Goal: Communication & Community: Participate in discussion

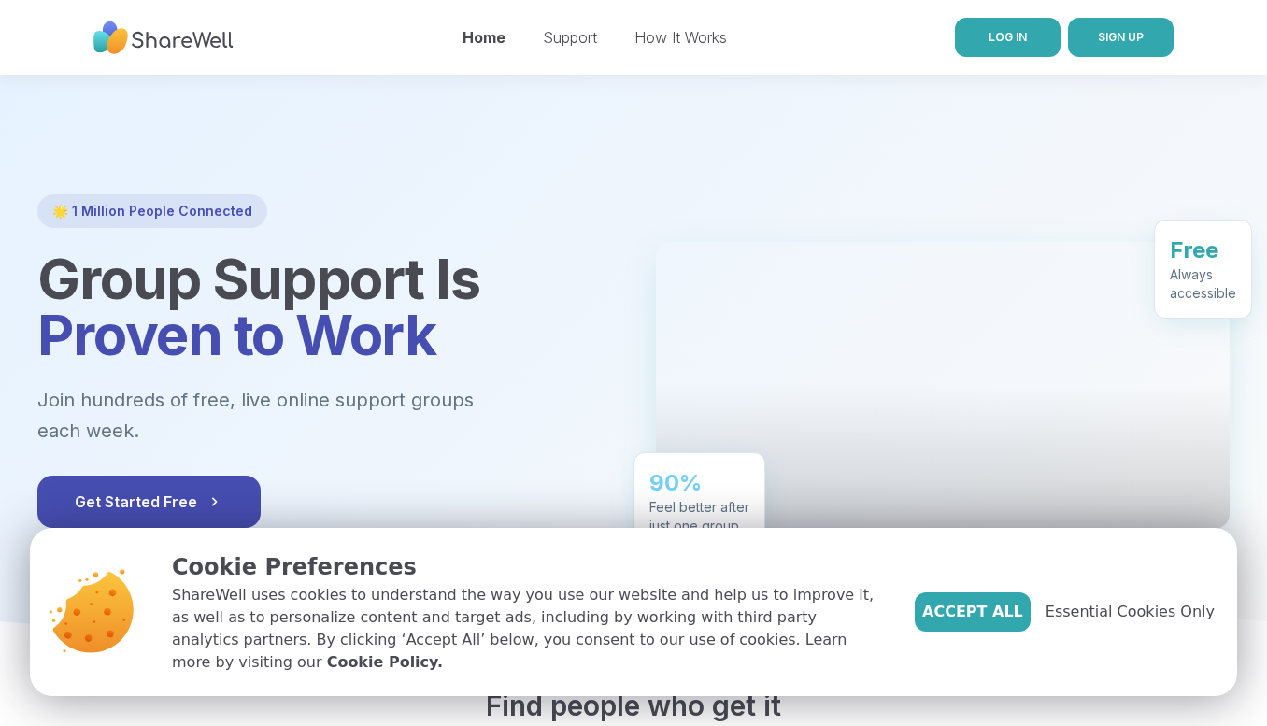
click at [1005, 20] on link "LOG IN" at bounding box center [1008, 37] width 106 height 39
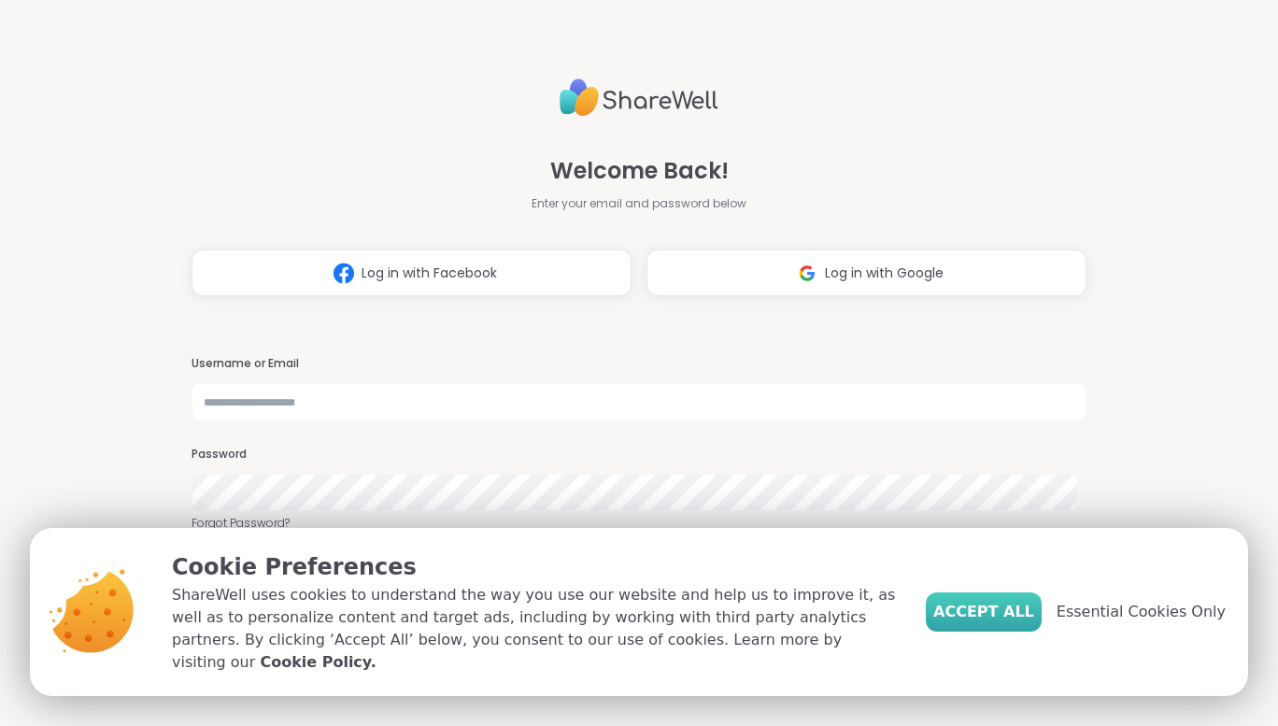
click at [997, 608] on button "Accept All" at bounding box center [984, 611] width 116 height 39
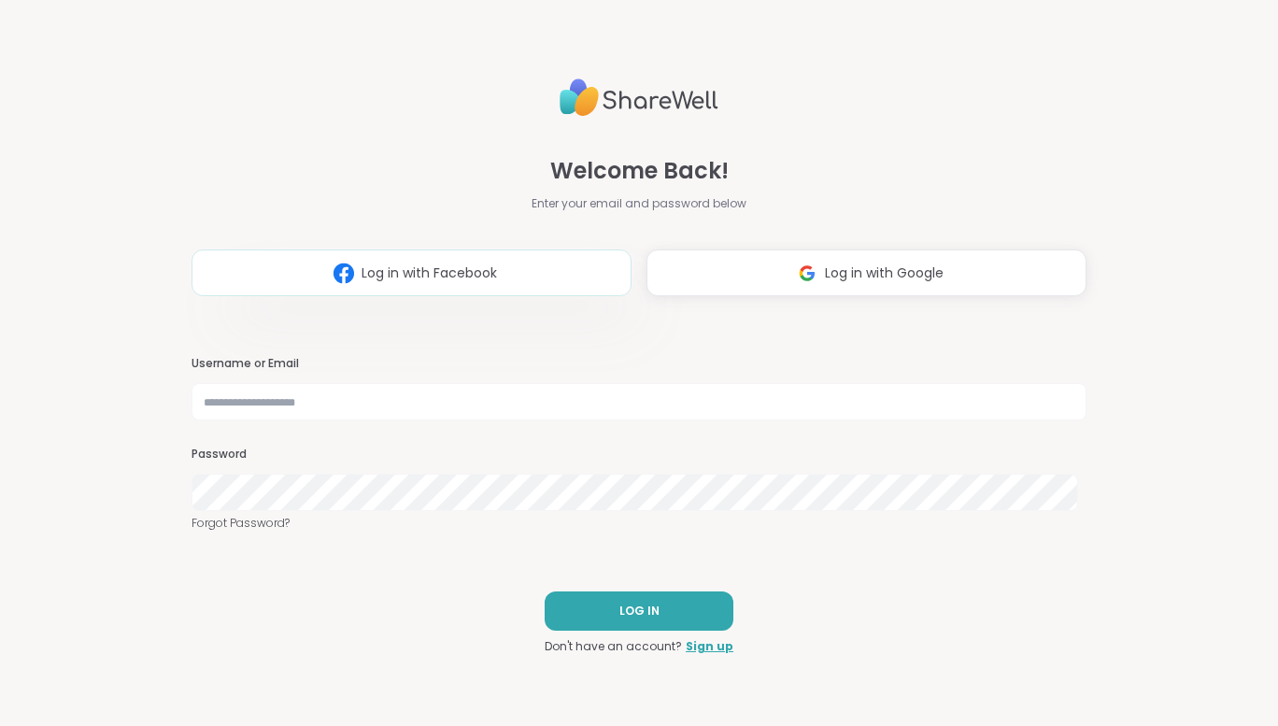
click at [391, 288] on button "Log in with Facebook" at bounding box center [412, 272] width 440 height 47
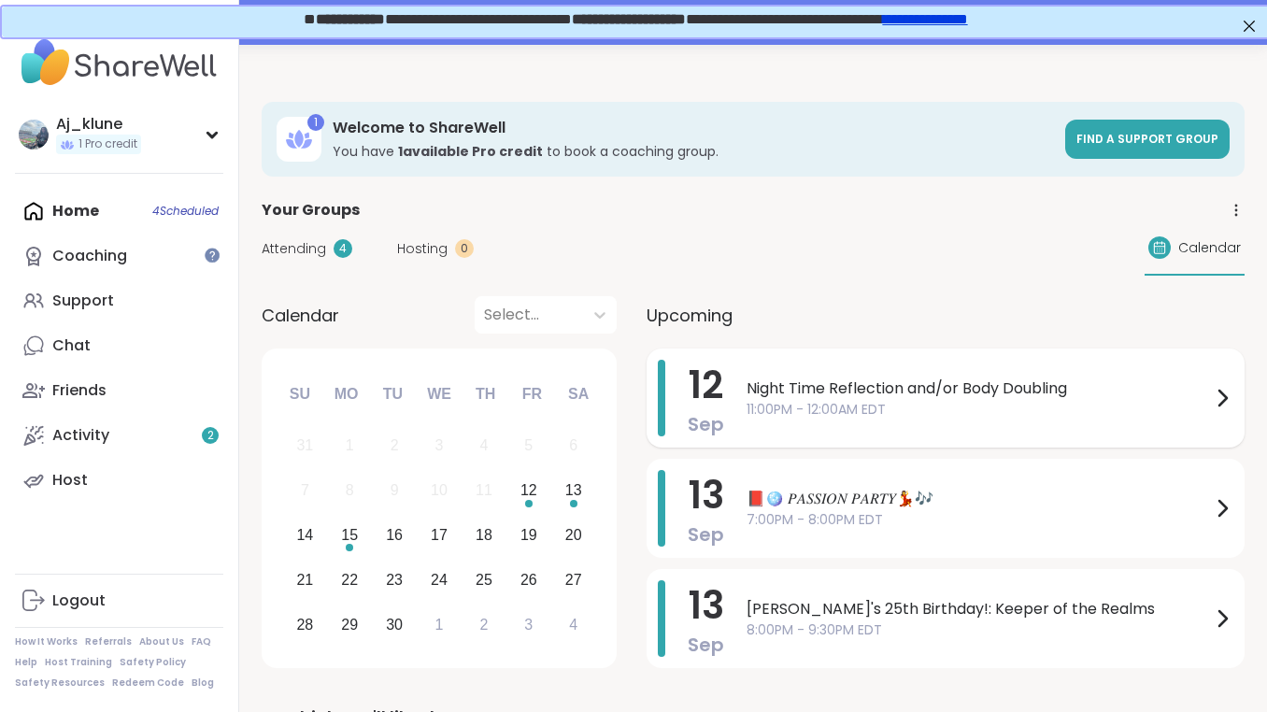
click at [1018, 407] on span "11:00PM - 12:00AM EDT" at bounding box center [979, 410] width 464 height 20
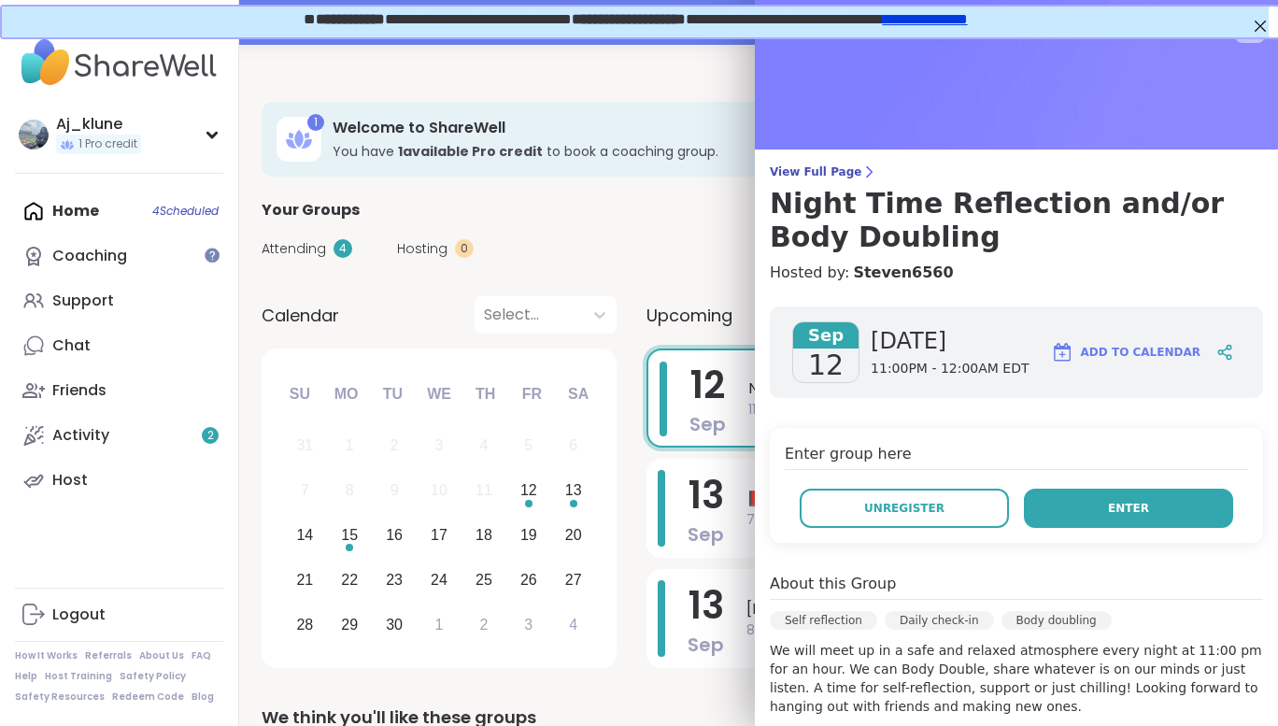
click at [1122, 512] on span "Enter" at bounding box center [1128, 508] width 41 height 17
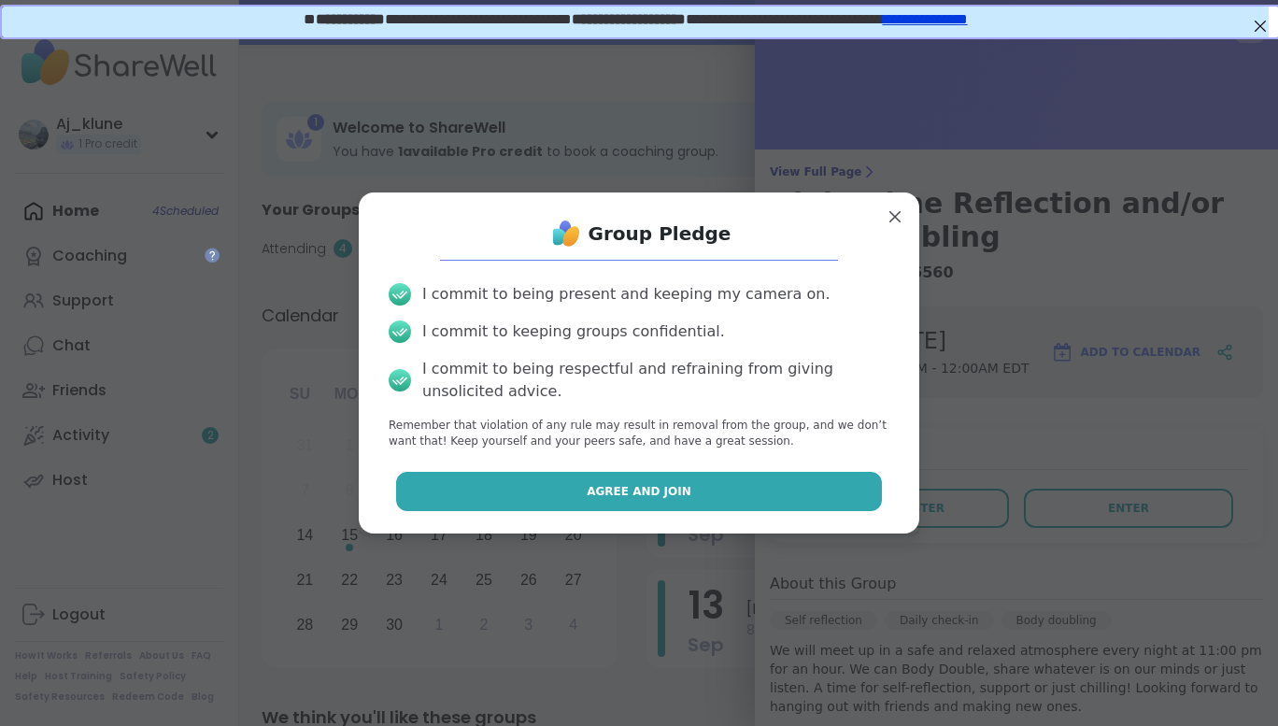
click at [751, 482] on button "Agree and Join" at bounding box center [639, 491] width 487 height 39
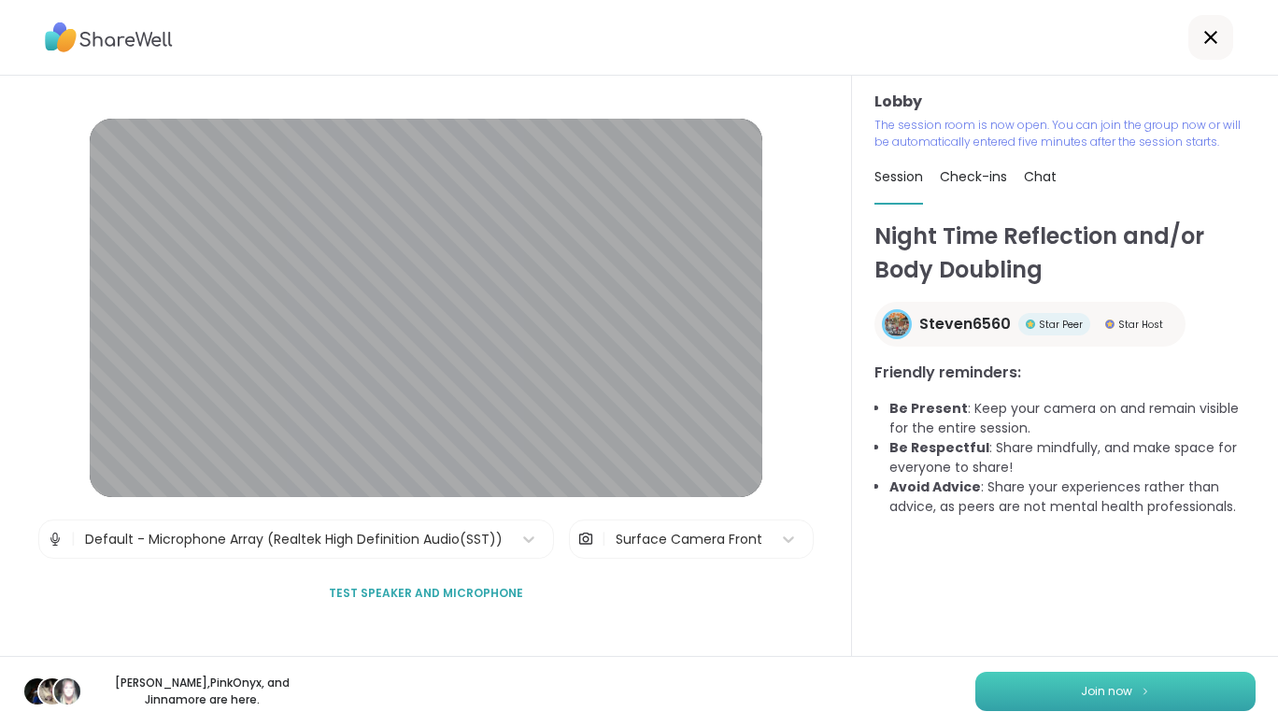
click at [1081, 690] on span "Join now" at bounding box center [1106, 691] width 51 height 17
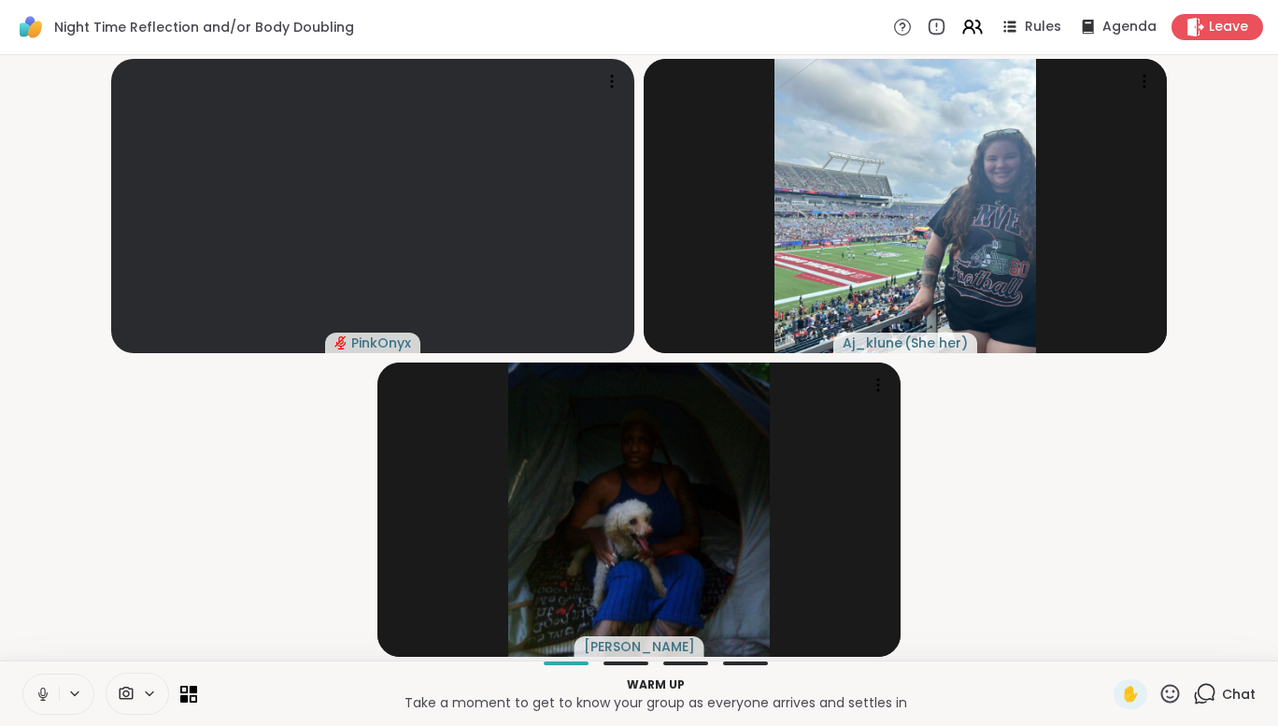
click at [41, 688] on icon at bounding box center [43, 694] width 17 height 17
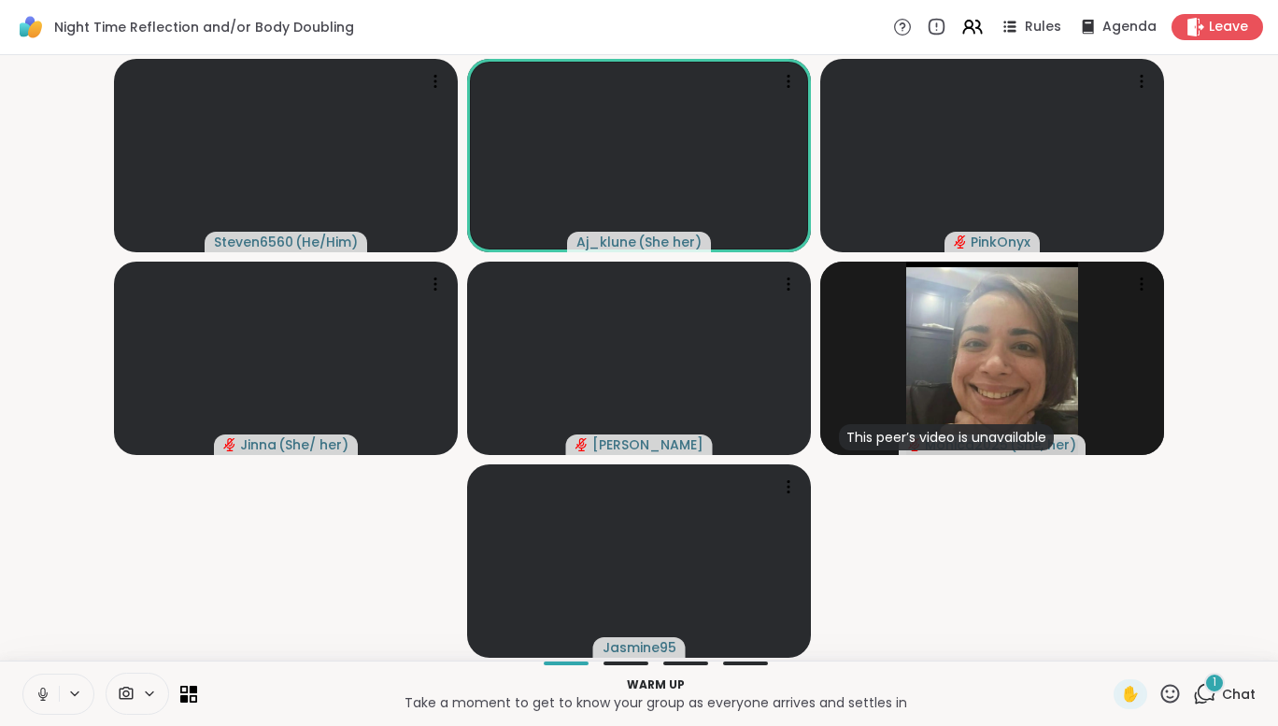
click at [41, 688] on icon at bounding box center [43, 694] width 17 height 17
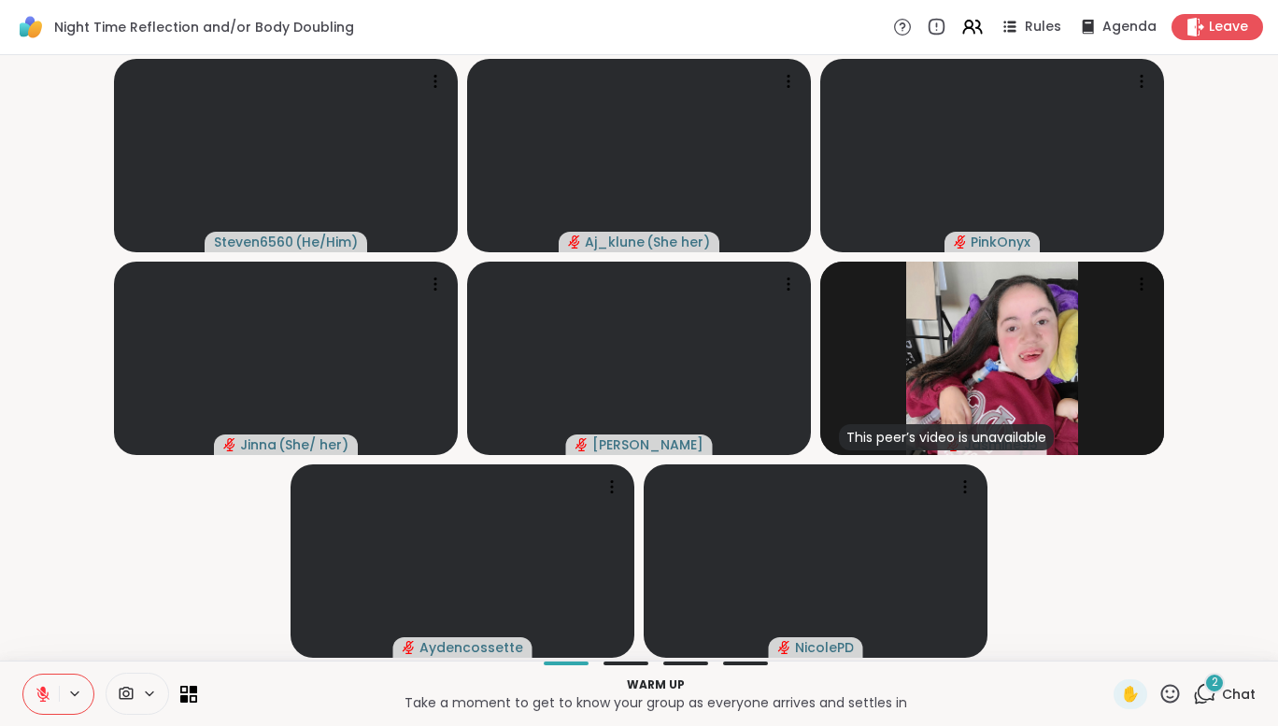
click at [1199, 696] on icon at bounding box center [1204, 693] width 23 height 23
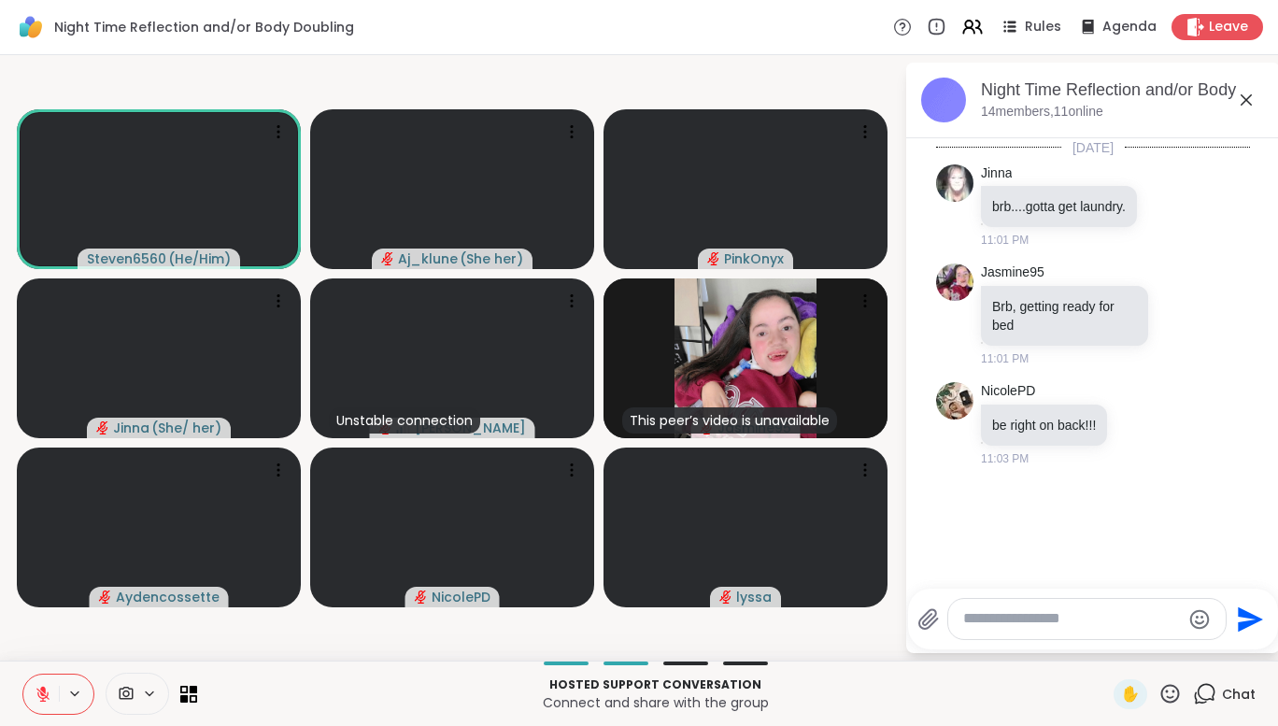
click at [46, 689] on icon at bounding box center [43, 694] width 17 height 17
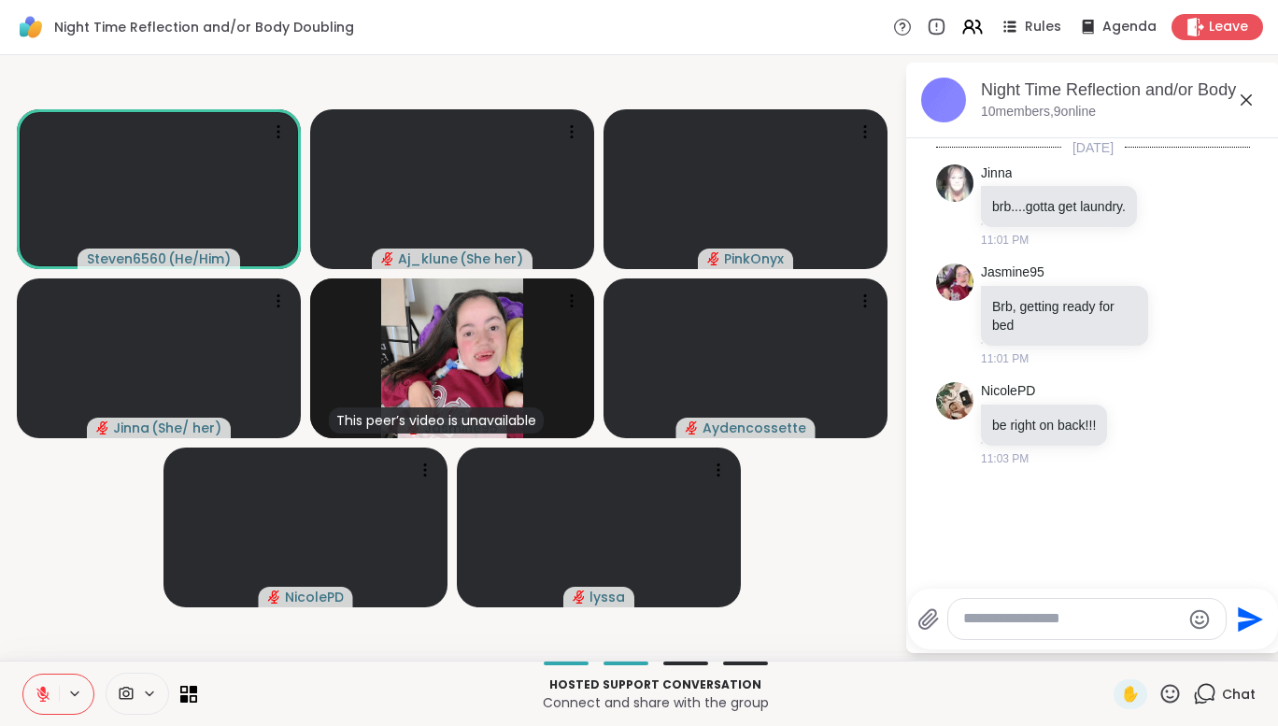
click at [1006, 623] on textarea "Type your message" at bounding box center [1072, 619] width 218 height 20
type textarea "*"
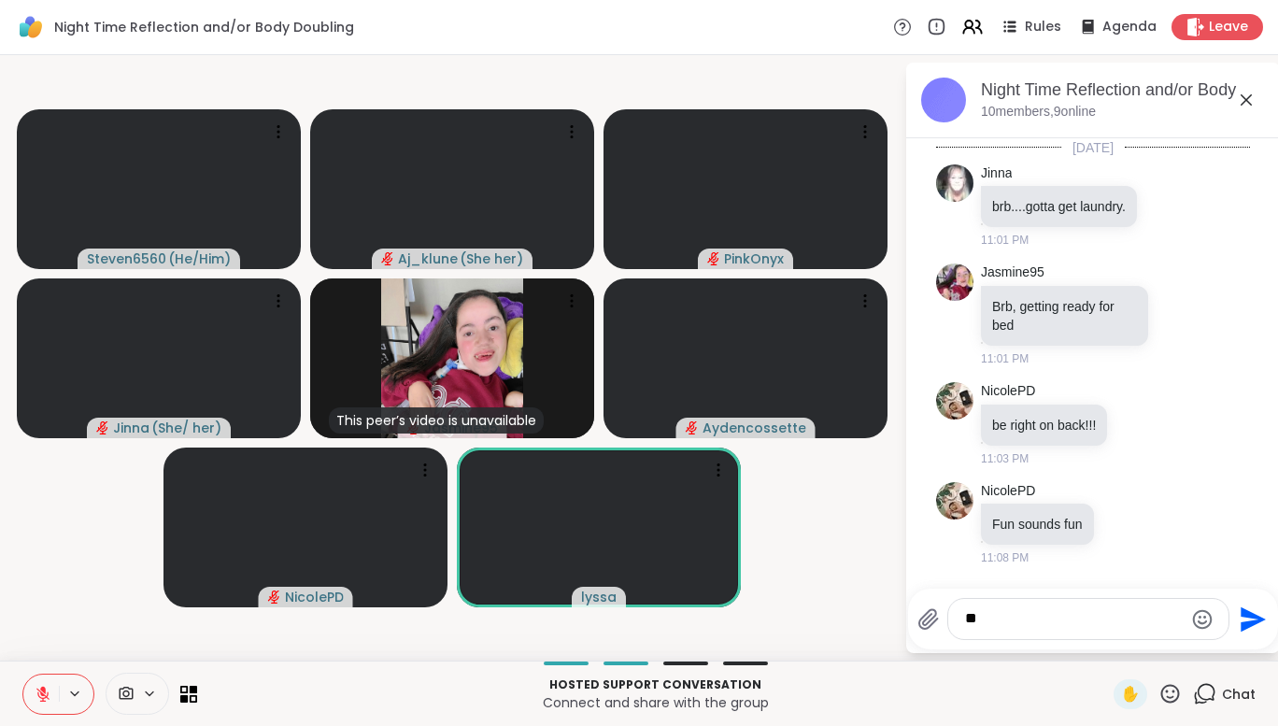
type textarea "*"
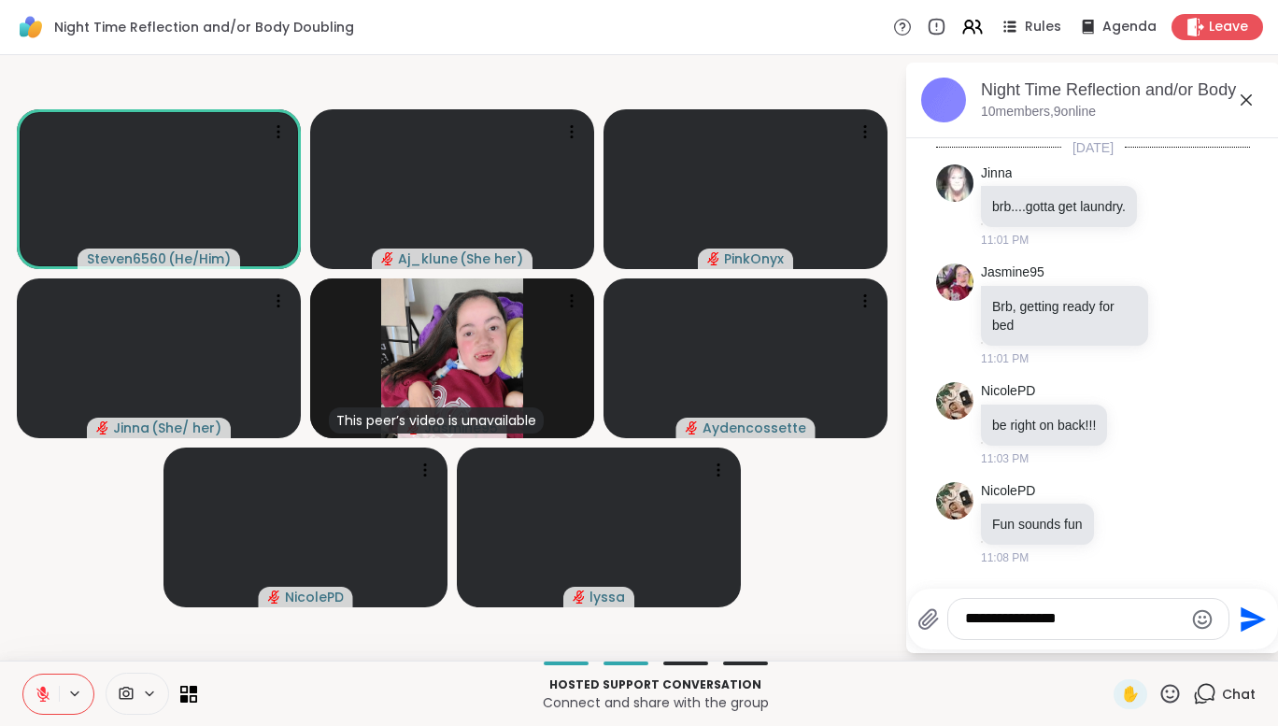
type textarea "**********"
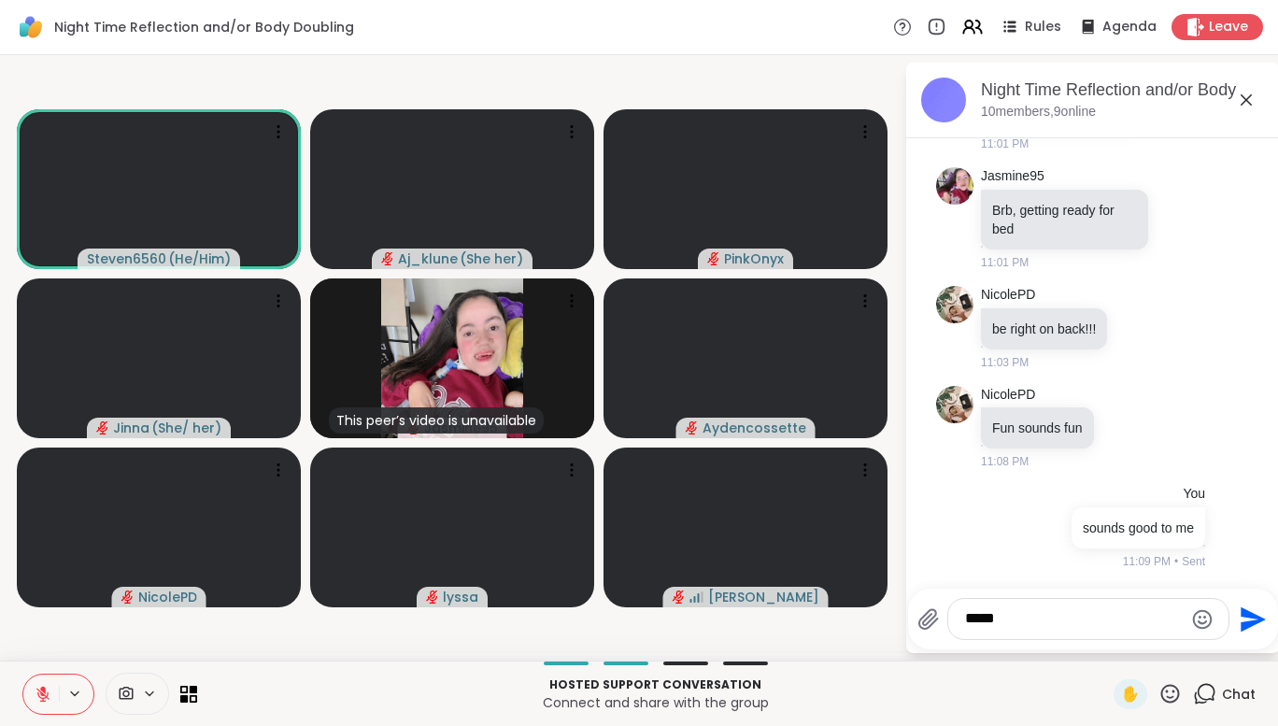
type textarea "******"
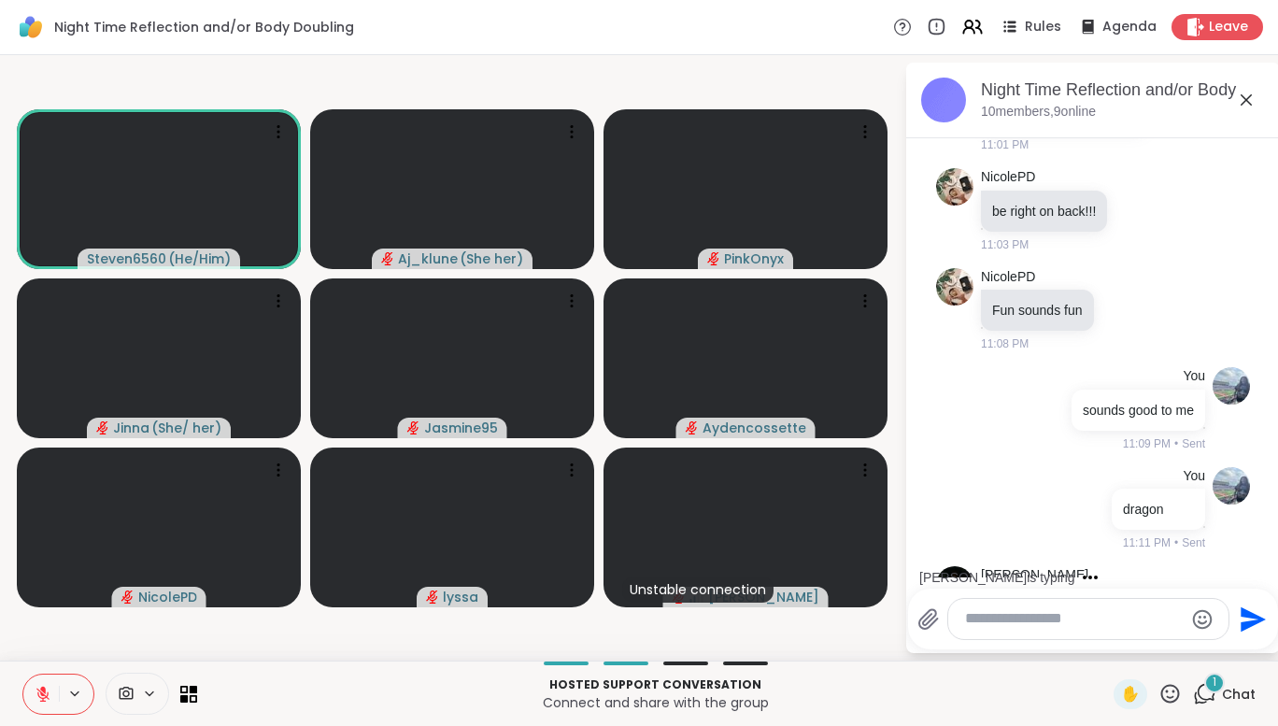
scroll to position [351, 0]
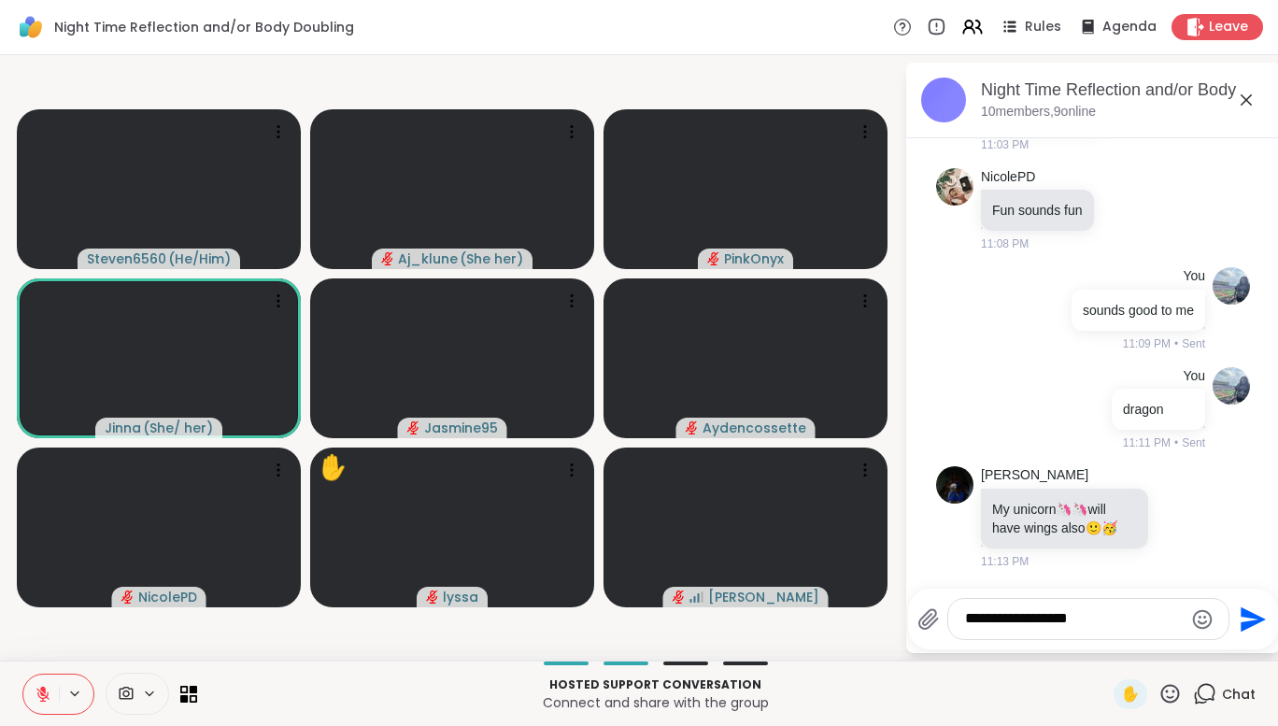
type textarea "**********"
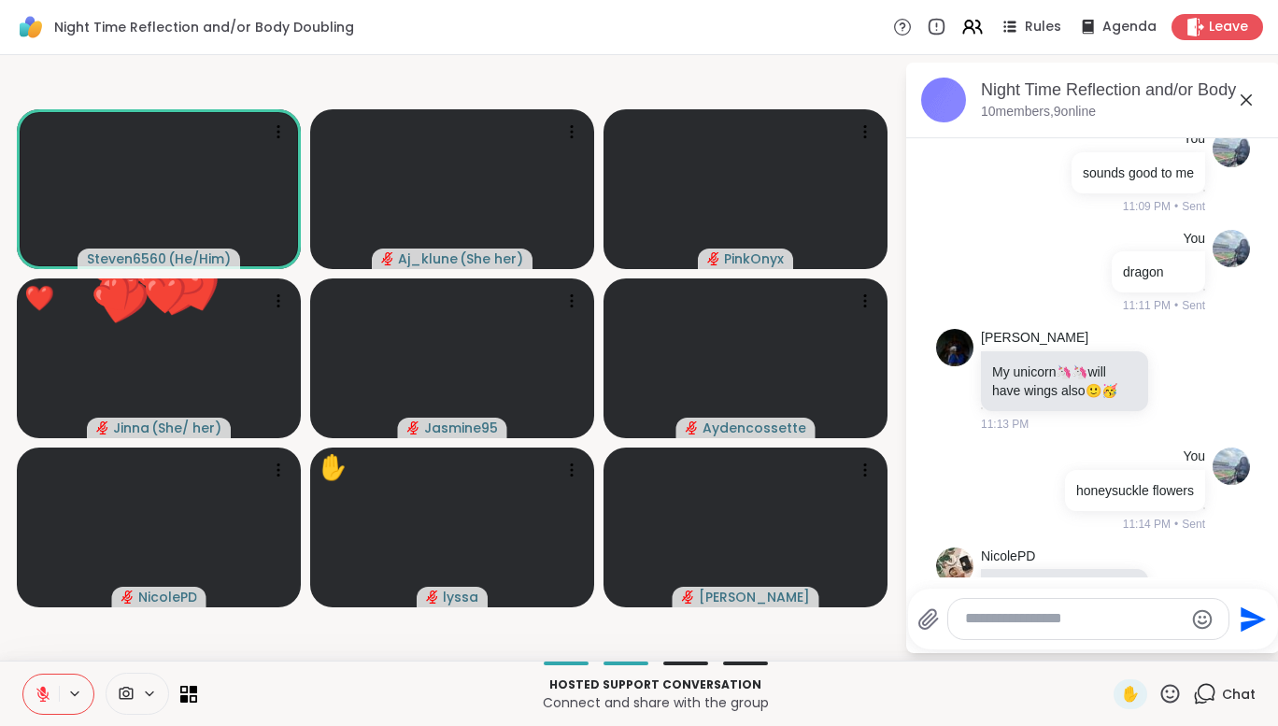
scroll to position [569, 0]
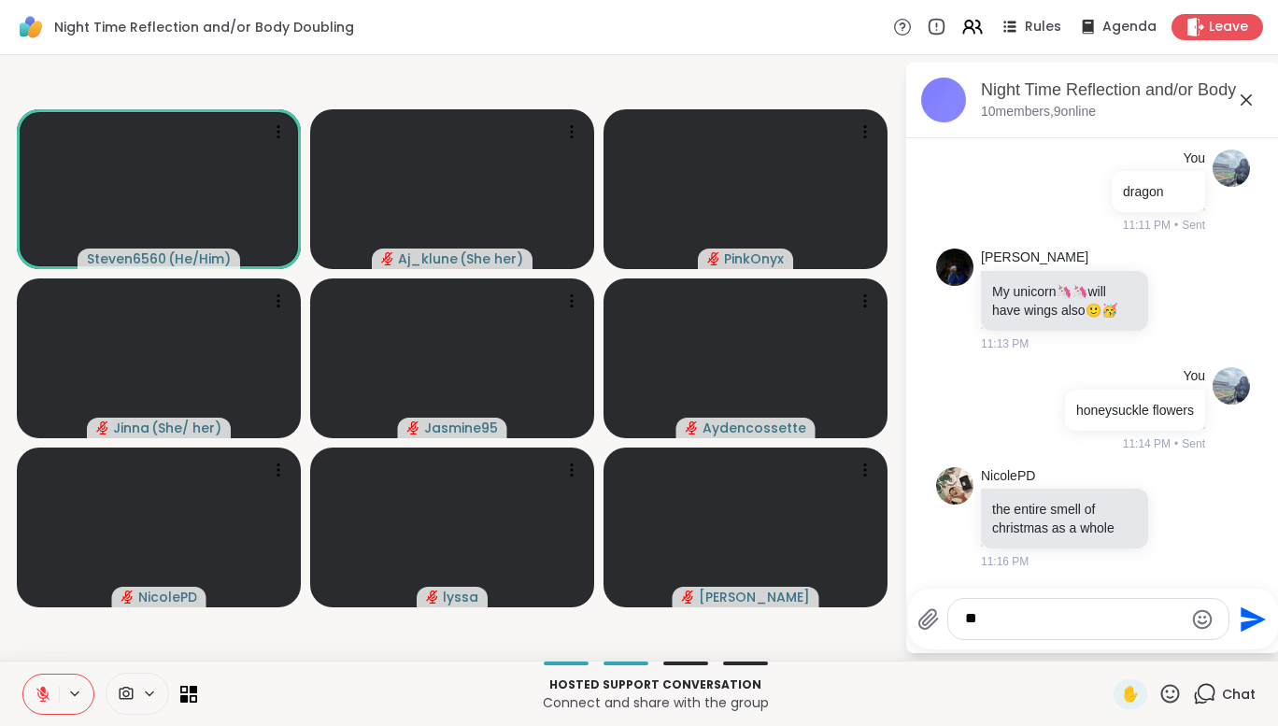
type textarea "***"
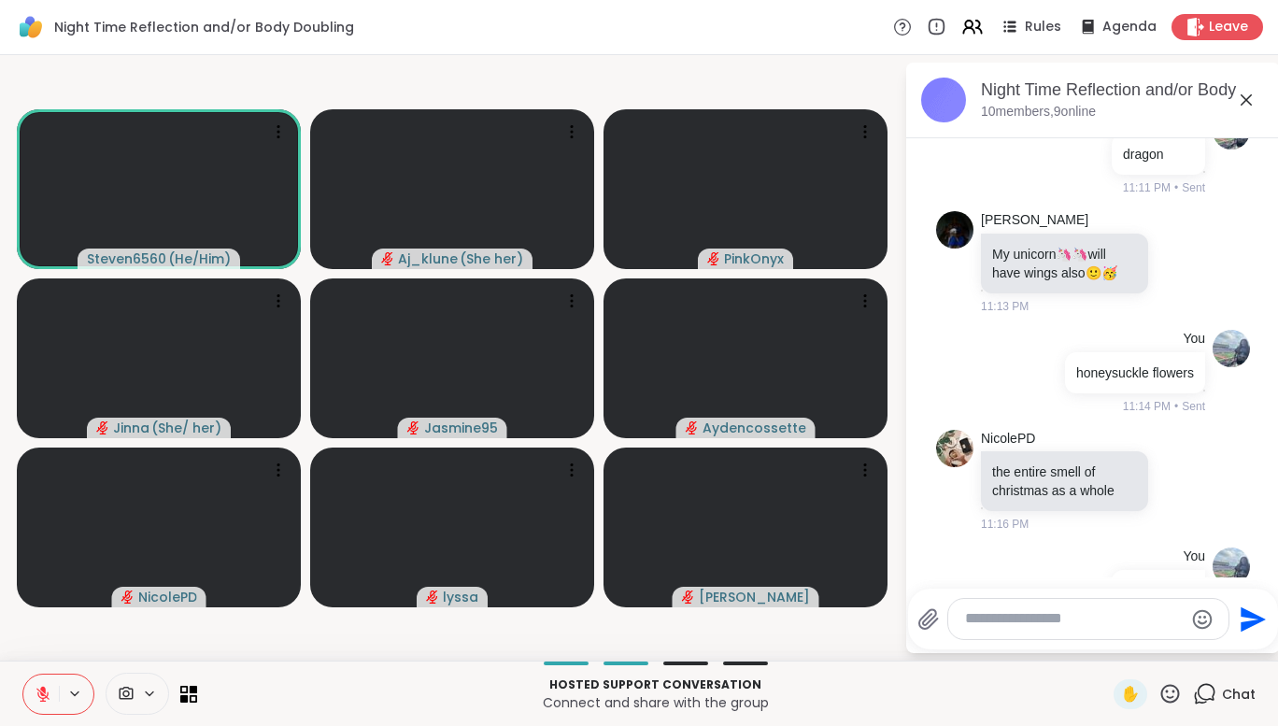
scroll to position [669, 0]
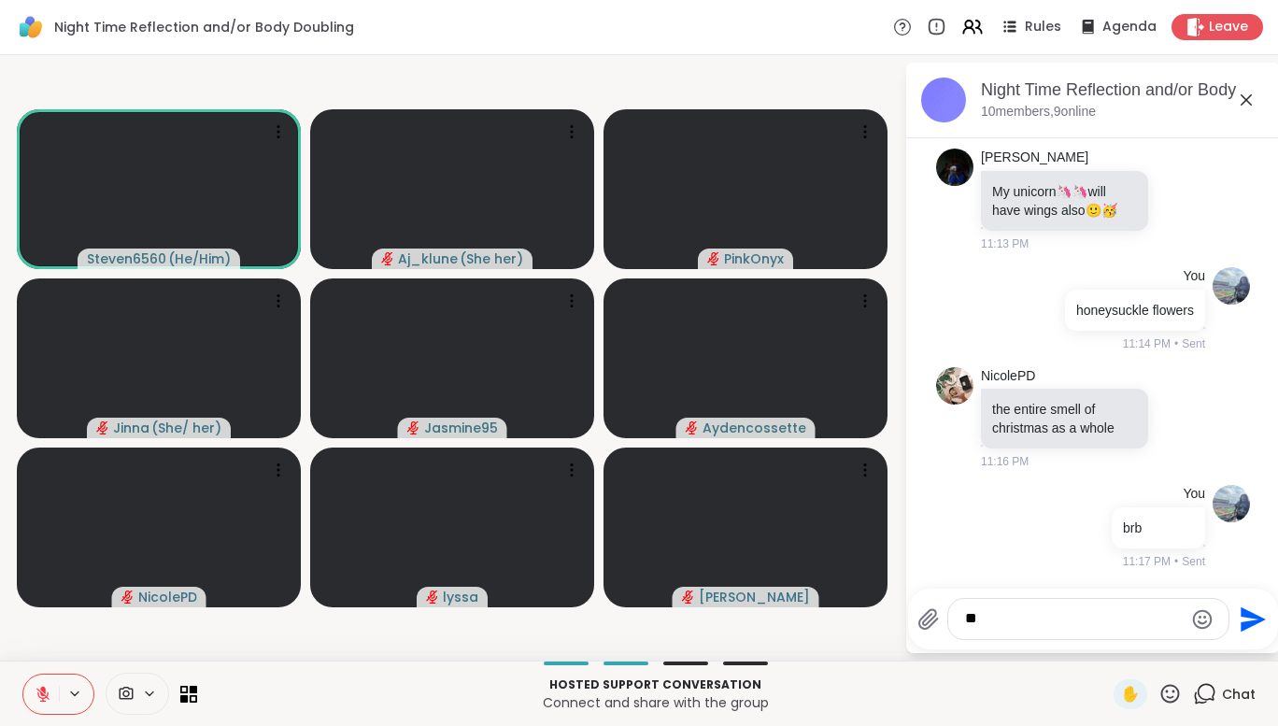
type textarea "*"
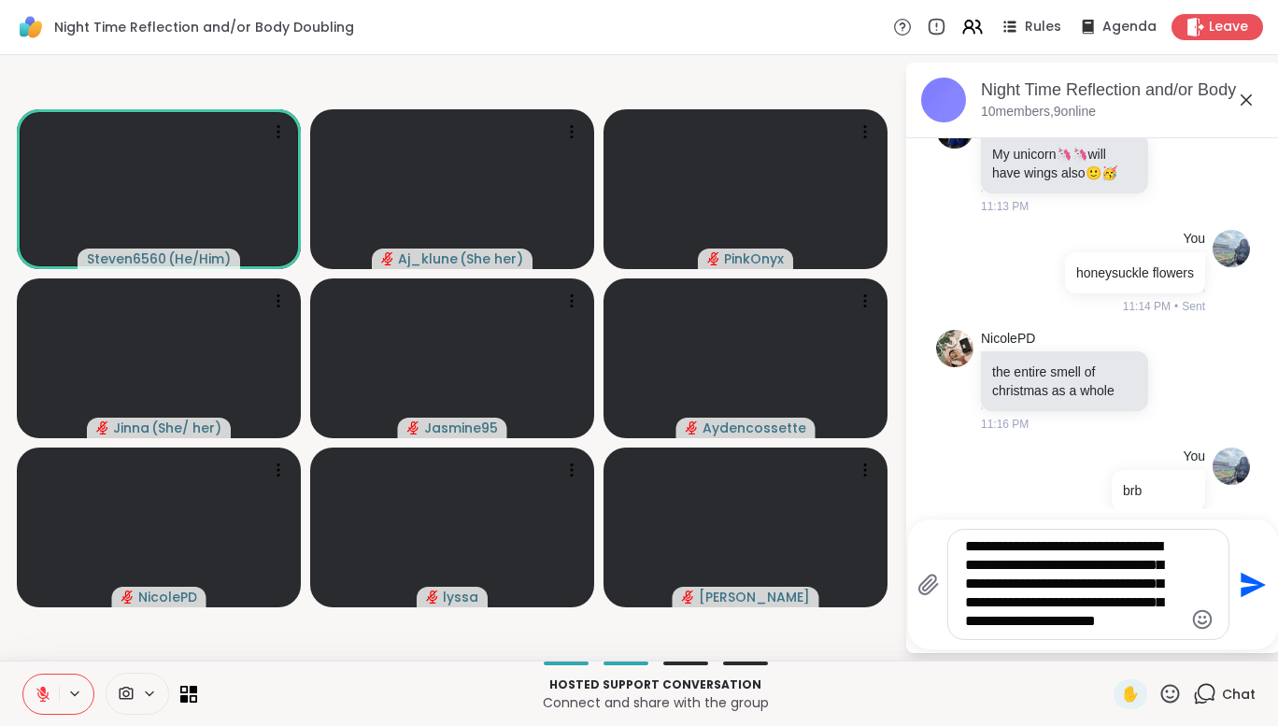
type textarea "**********"
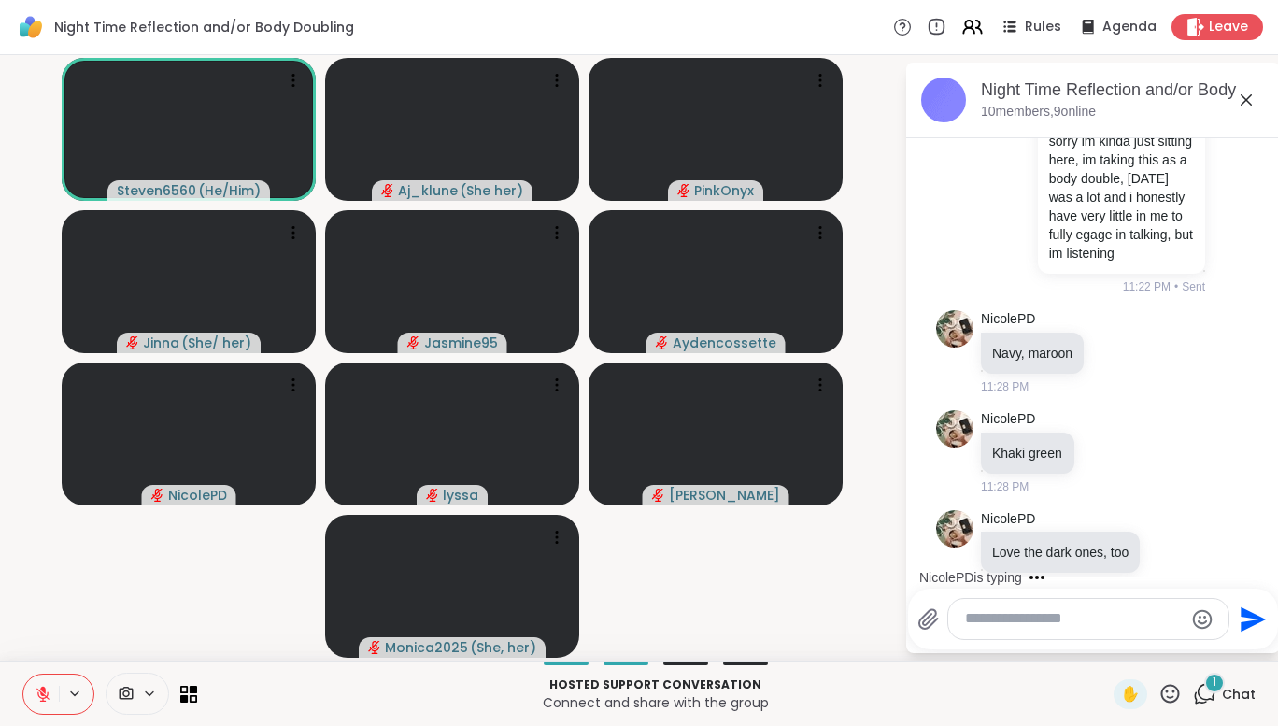
scroll to position [1235, 0]
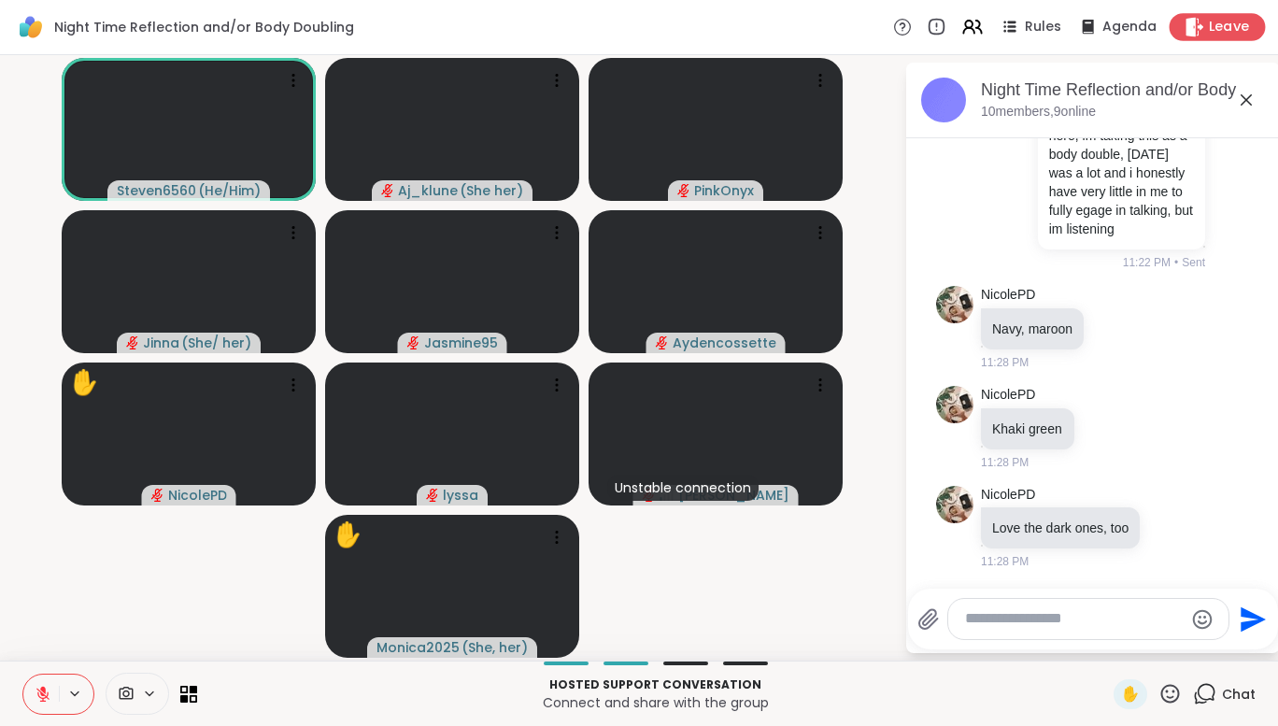
click at [1192, 30] on icon at bounding box center [1195, 27] width 20 height 20
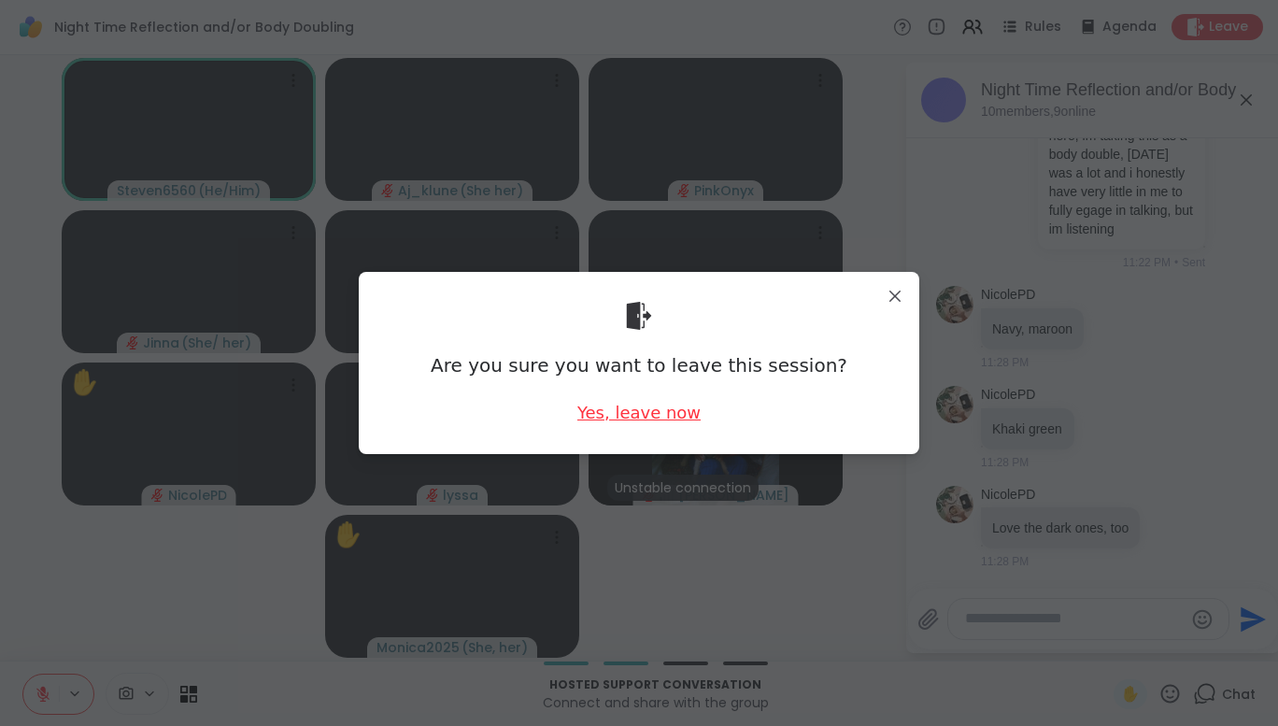
click at [679, 409] on div "Yes, leave now" at bounding box center [638, 412] width 123 height 23
